Goal: Task Accomplishment & Management: Manage account settings

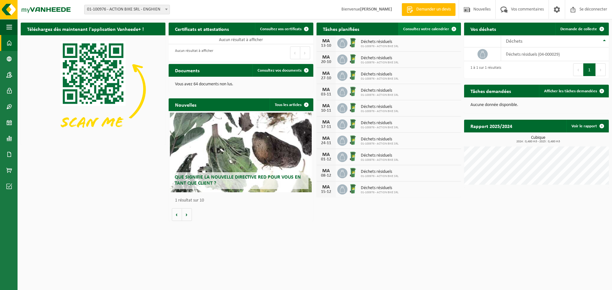
click at [442, 29] on font "Consultez votre calendrier" at bounding box center [426, 29] width 46 height 4
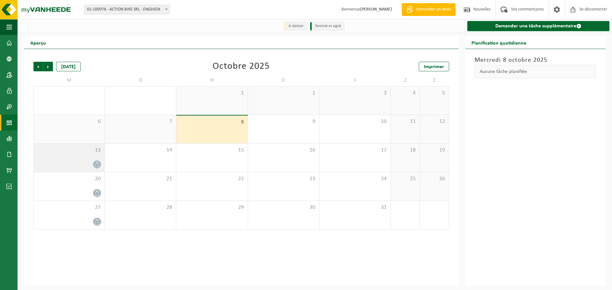
click at [62, 156] on div "13" at bounding box center [69, 158] width 71 height 28
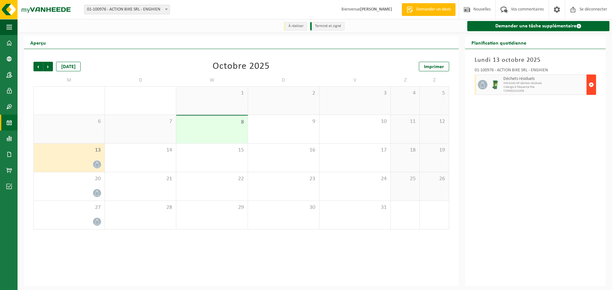
click at [592, 87] on span "button" at bounding box center [591, 84] width 5 height 13
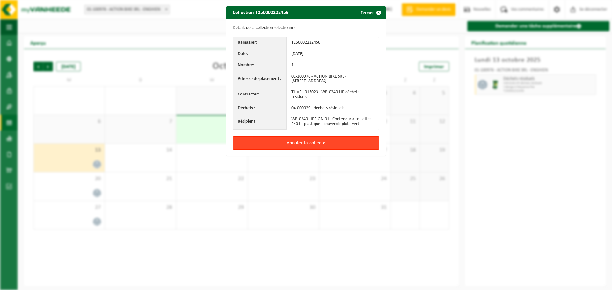
click at [349, 143] on button "Annuler la collecte" at bounding box center [306, 142] width 147 height 13
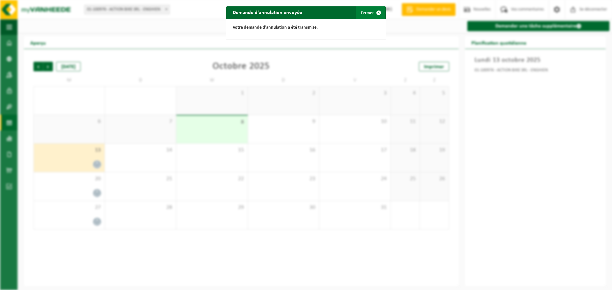
drag, startPoint x: 348, startPoint y: 143, endPoint x: 367, endPoint y: 17, distance: 127.4
click at [367, 17] on button "Fermer" at bounding box center [370, 12] width 29 height 13
